Goal: Consume media (video, audio)

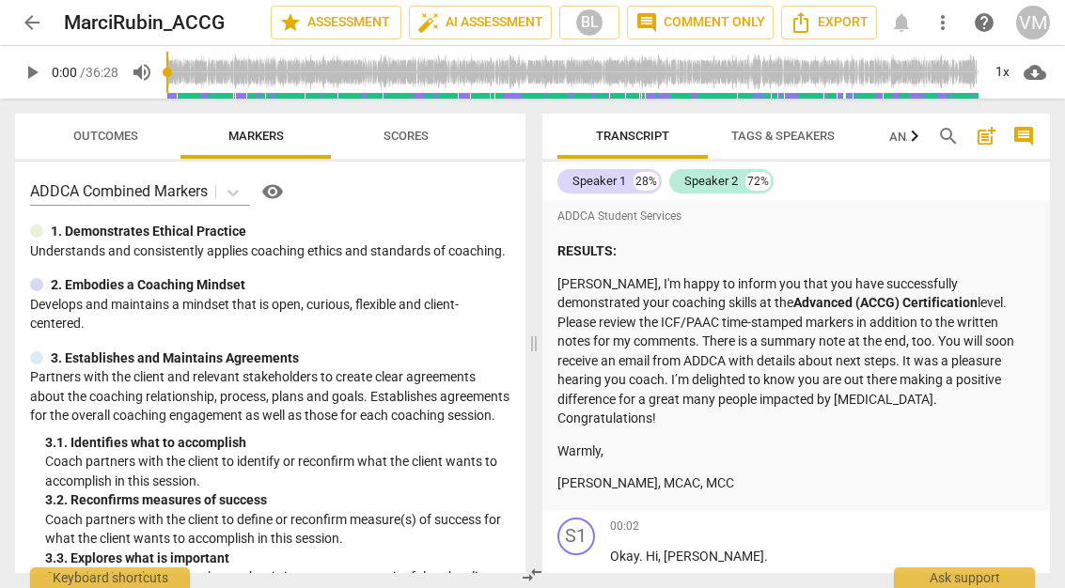
click at [39, 73] on span "play_arrow" at bounding box center [32, 72] width 23 height 23
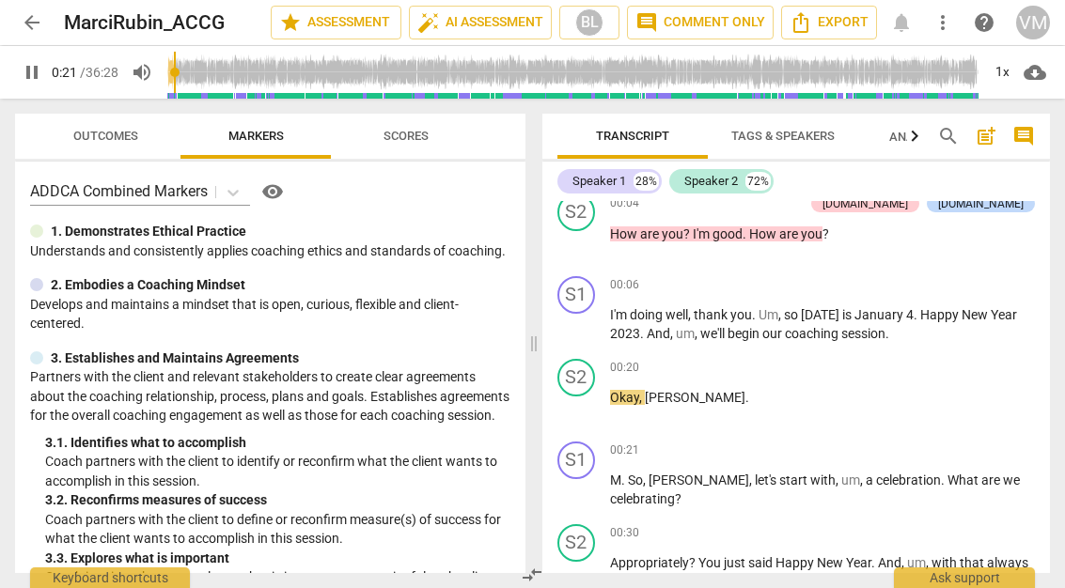
type input "22"
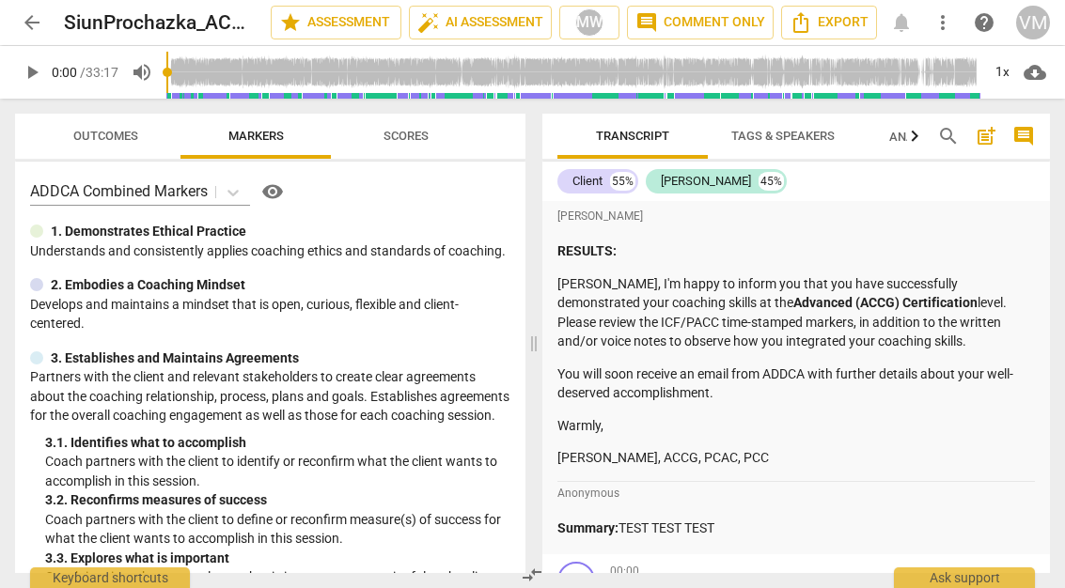
click at [30, 82] on span "play_arrow" at bounding box center [32, 72] width 23 height 23
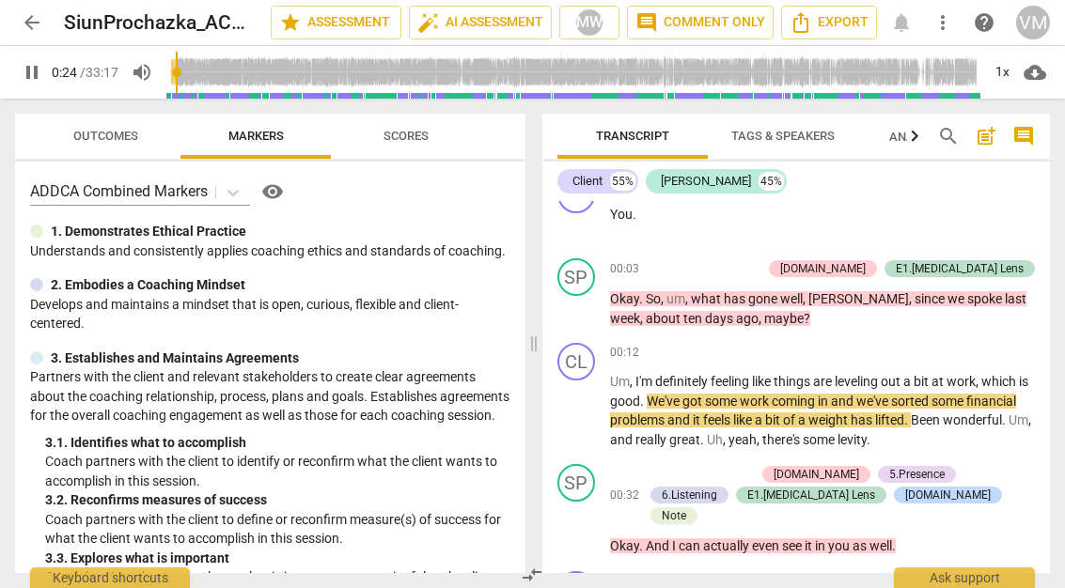
type input "24"
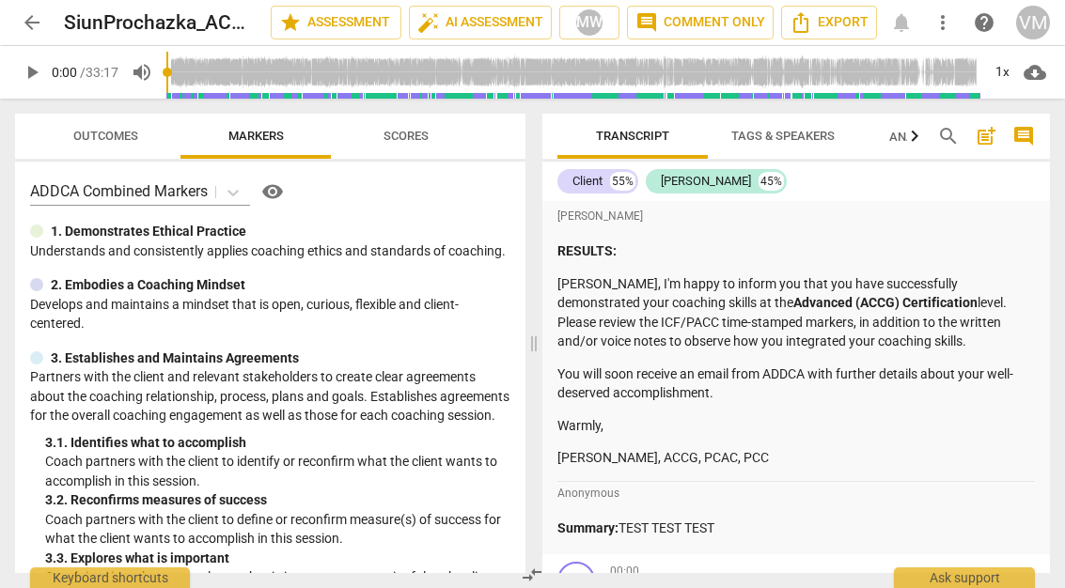
click at [45, 71] on span "play_arrow" at bounding box center [32, 72] width 34 height 23
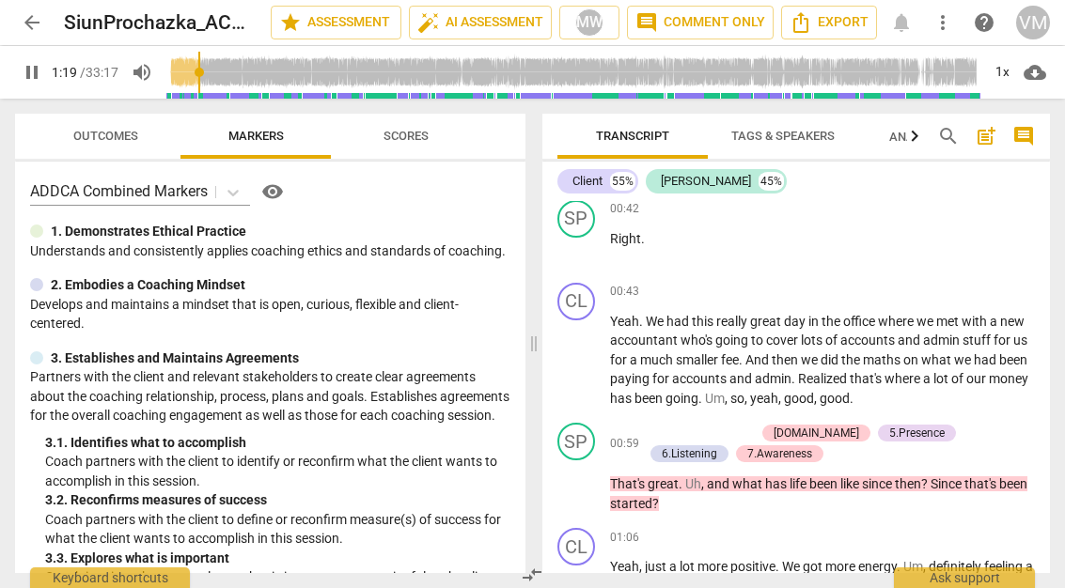
scroll to position [1271, 0]
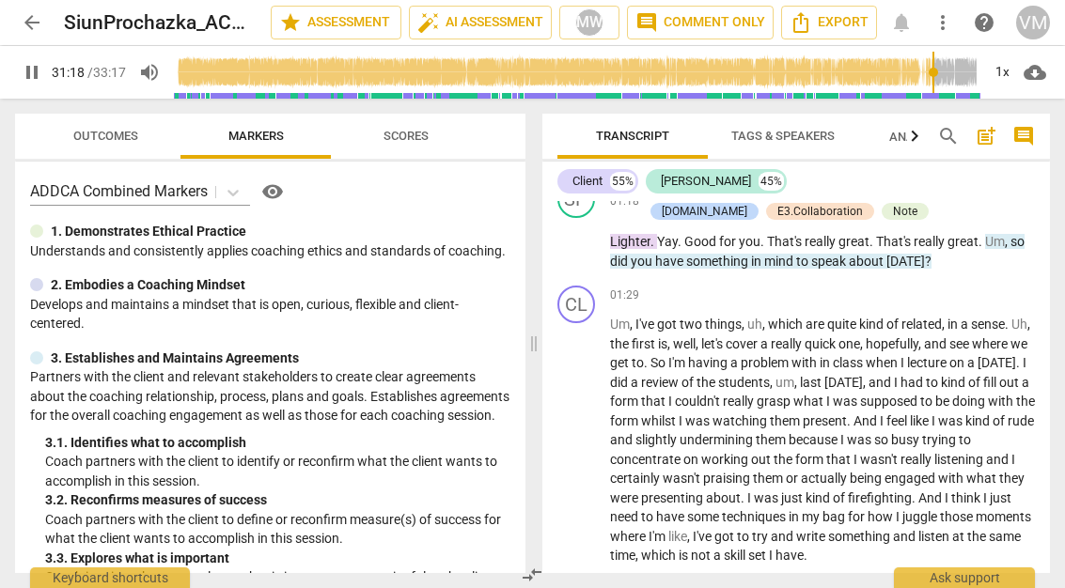
type input "1880"
